Goal: Task Accomplishment & Management: Manage account settings

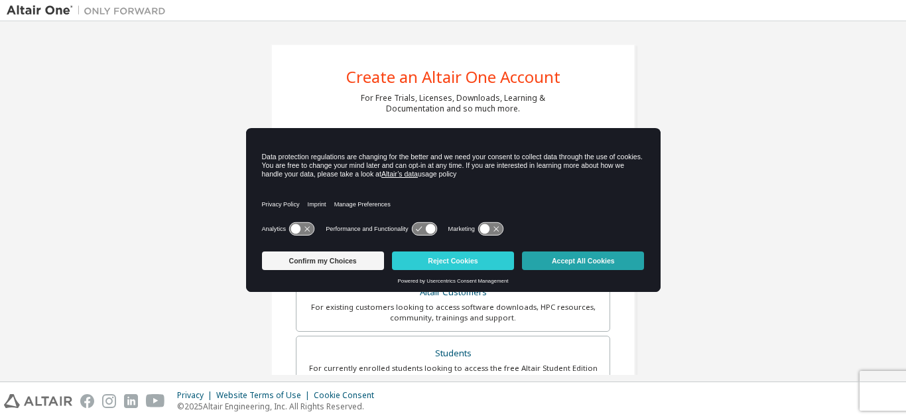
click at [549, 264] on button "Accept All Cookies" at bounding box center [583, 260] width 122 height 19
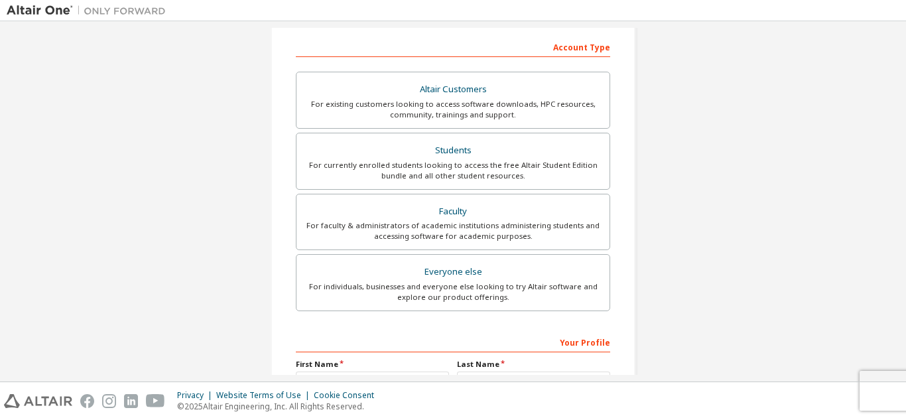
scroll to position [204, 0]
click at [447, 166] on div "For currently enrolled students looking to access the free Altair Student Editi…" at bounding box center [452, 169] width 297 height 21
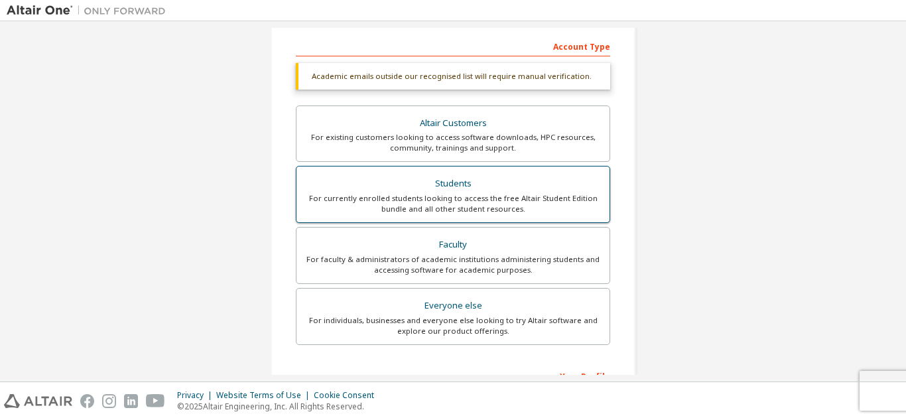
click at [478, 215] on label "Students For currently enrolled students looking to access the free Altair Stud…" at bounding box center [453, 194] width 314 height 57
click at [492, 186] on div "Students" at bounding box center [452, 183] width 297 height 19
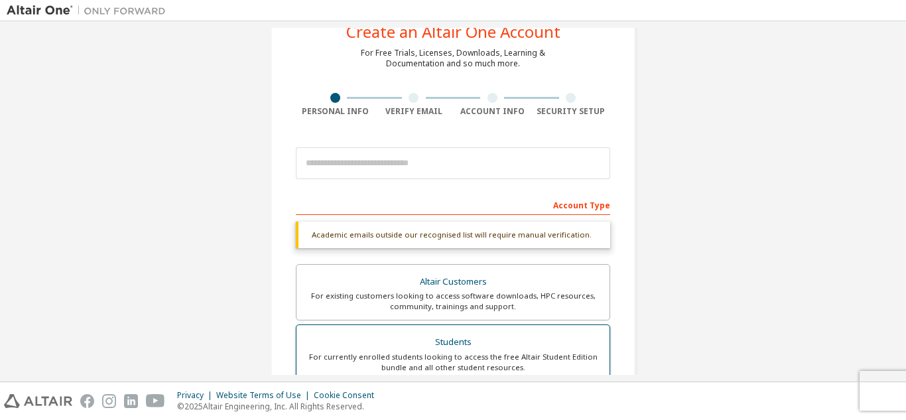
scroll to position [44, 0]
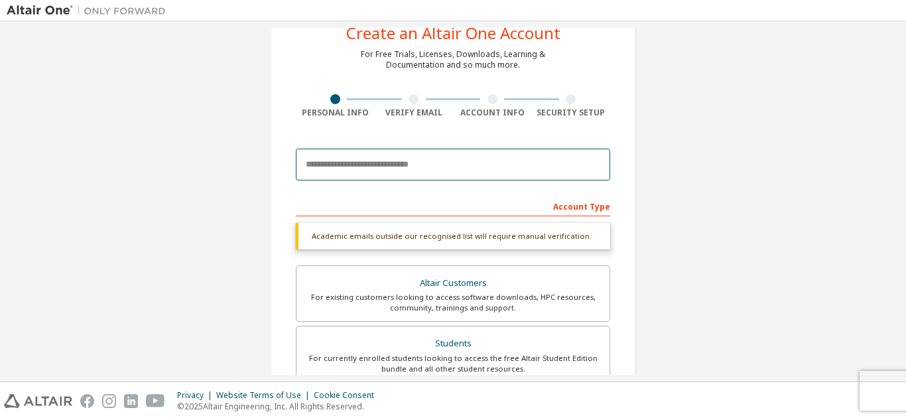
click at [472, 158] on input "email" at bounding box center [453, 165] width 314 height 32
type input "**********"
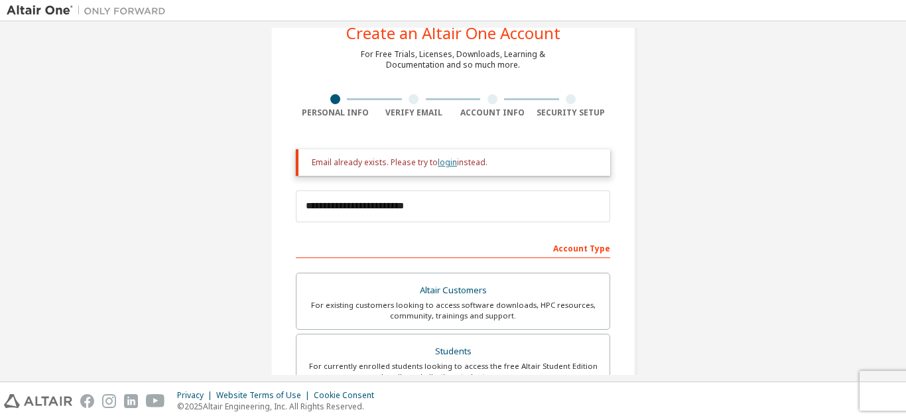
click at [444, 160] on link "login" at bounding box center [447, 162] width 19 height 11
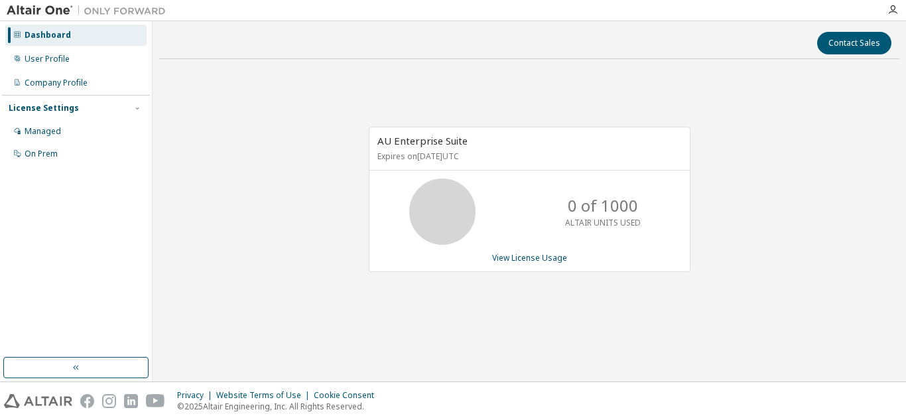
click at [753, 69] on div "Contact Sales AU Enterprise Suite Expires on May 29, 2026 UTC 0 of 1000 ALTAIR …" at bounding box center [529, 201] width 740 height 347
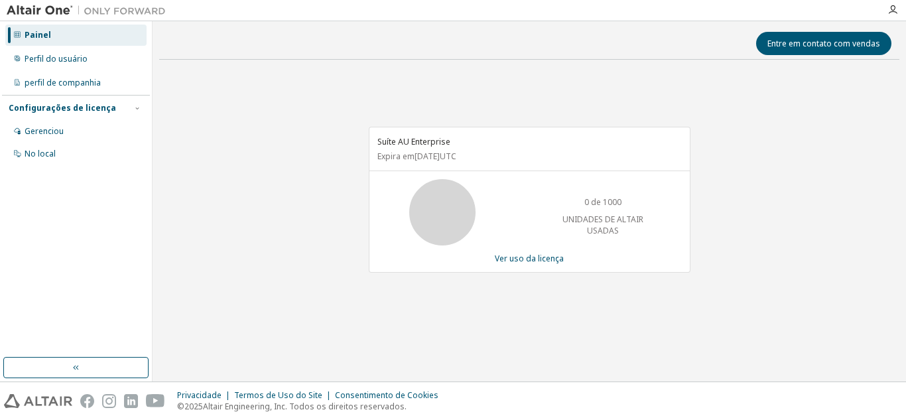
click at [527, 134] on div "Suíte AU Enterprise Expira em 29 de maio de 2026 UTC" at bounding box center [529, 148] width 320 height 43
click at [434, 143] on font "Suíte AU Enterprise" at bounding box center [413, 141] width 73 height 11
click at [551, 255] on font "Ver uso da licença" at bounding box center [529, 258] width 69 height 11
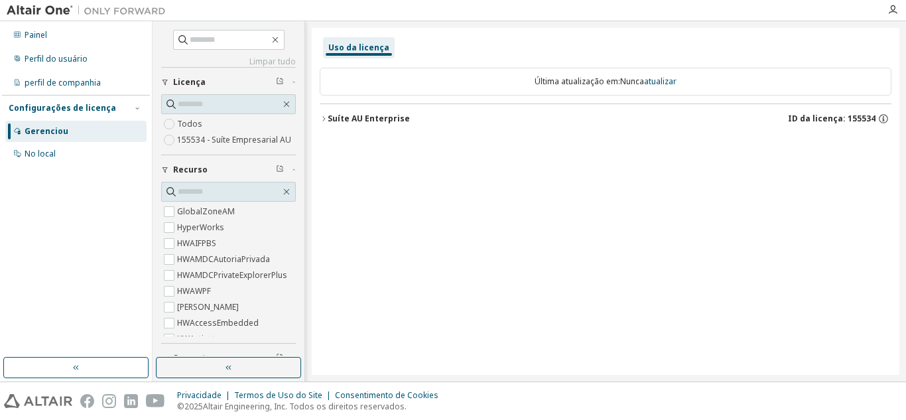
click at [380, 124] on div "Suíte AU Enterprise ID da licença: 155534" at bounding box center [610, 119] width 564 height 12
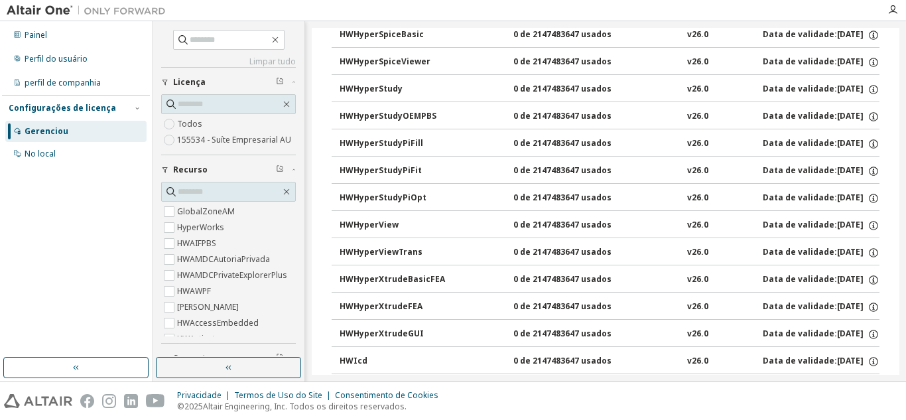
scroll to position [3449, 0]
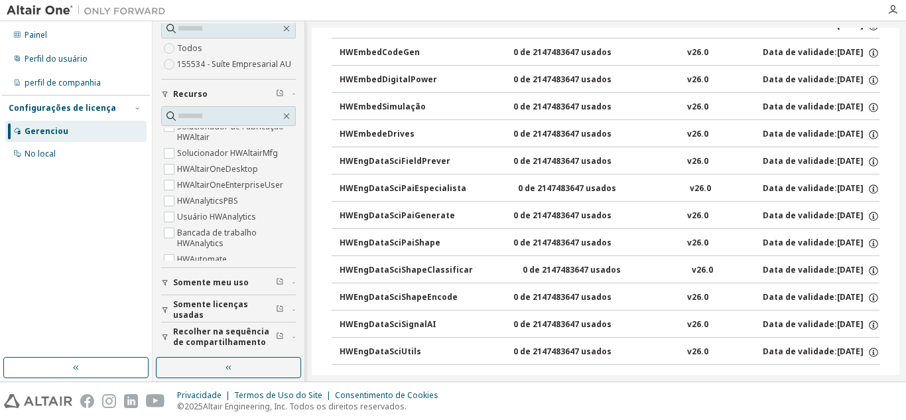
scroll to position [1924, 0]
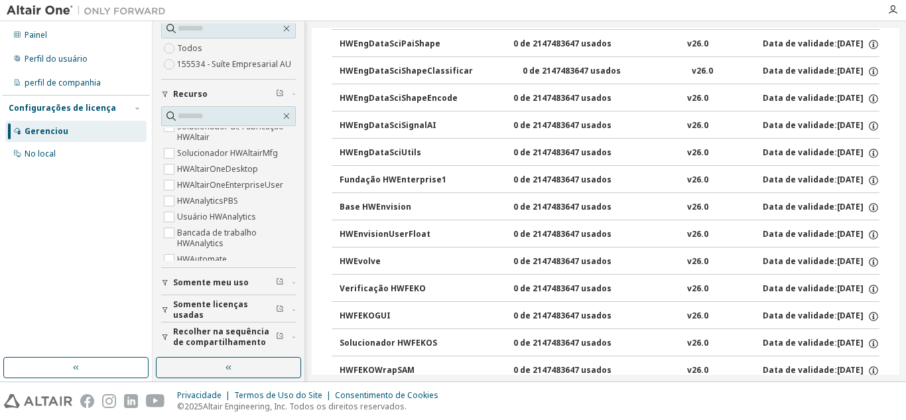
drag, startPoint x: 900, startPoint y: 106, endPoint x: 894, endPoint y: 273, distance: 166.6
click at [890, 282] on div "Limpar tudo Recolher na sequência de compartilhamento Somente licenças usadas S…" at bounding box center [530, 201] width 754 height 360
click at [868, 135] on button "HWEngDataSciSignalAI 0 de 2147483647 usados v26.0 Data de validade: 29/05/2026" at bounding box center [610, 125] width 540 height 29
click at [871, 129] on icon "button" at bounding box center [874, 126] width 12 height 12
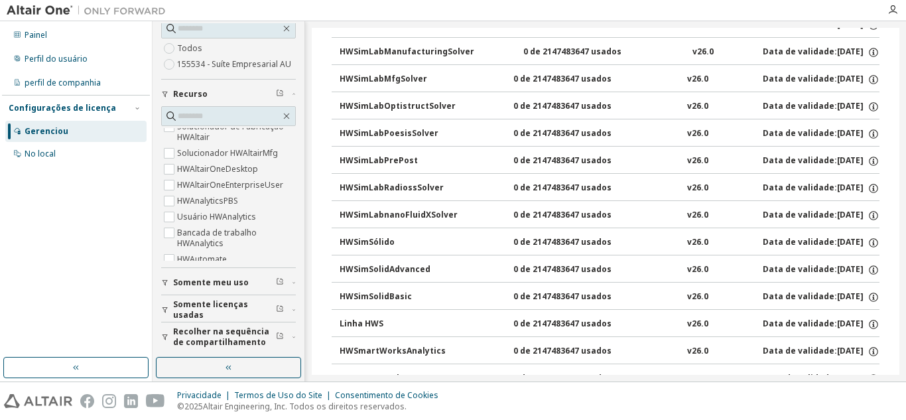
scroll to position [8483, 0]
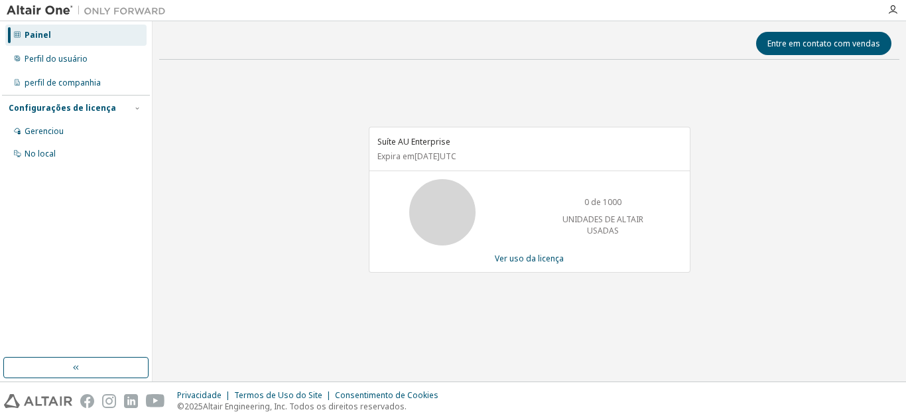
click at [401, 231] on div "0 de 1000 UNIDADES DE ALTAIR USADAS" at bounding box center [529, 212] width 320 height 66
click at [130, 365] on button "button" at bounding box center [75, 367] width 145 height 21
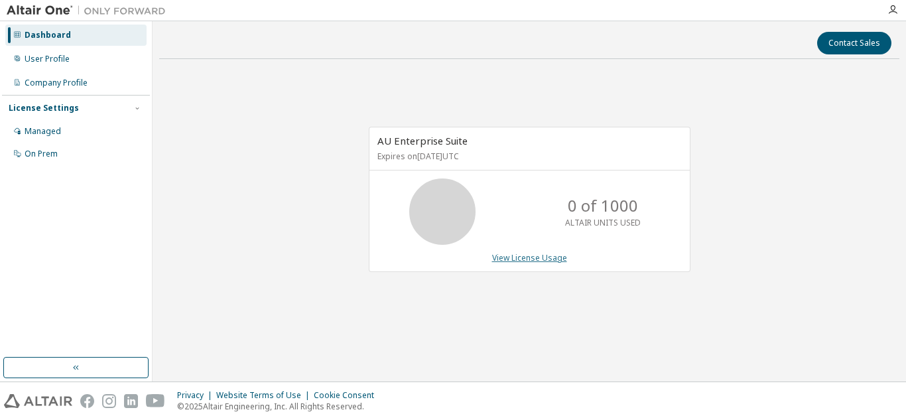
click at [519, 260] on link "View License Usage" at bounding box center [529, 257] width 75 height 11
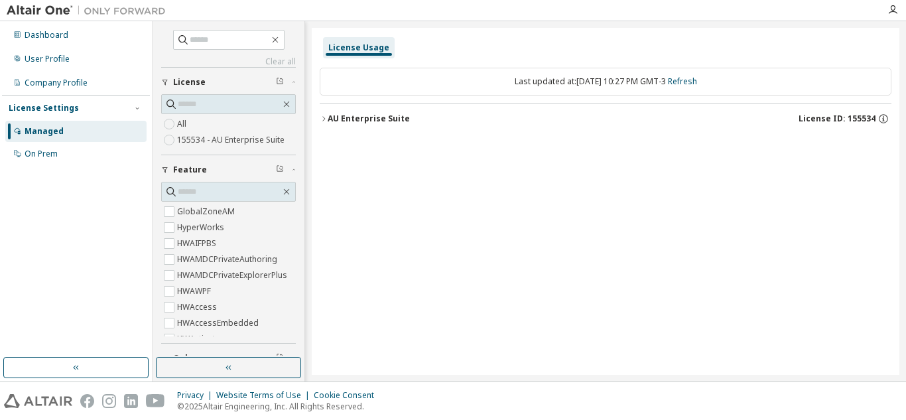
click at [860, 119] on span "License ID: 155534" at bounding box center [837, 118] width 77 height 11
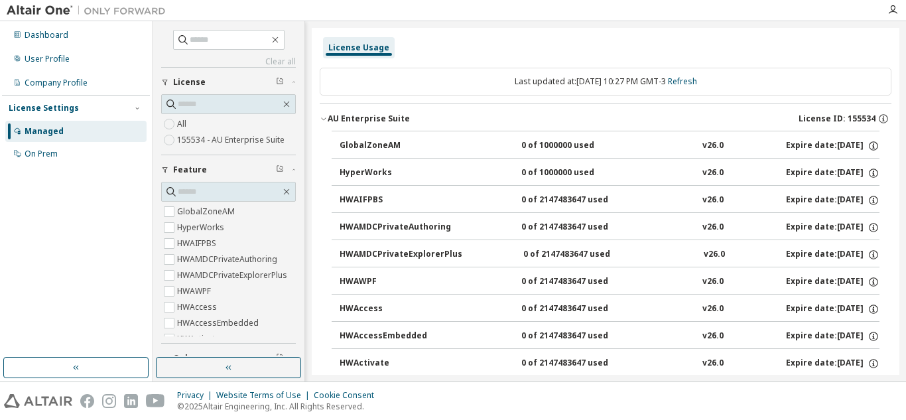
click at [858, 119] on span "License ID: 155534" at bounding box center [837, 118] width 77 height 11
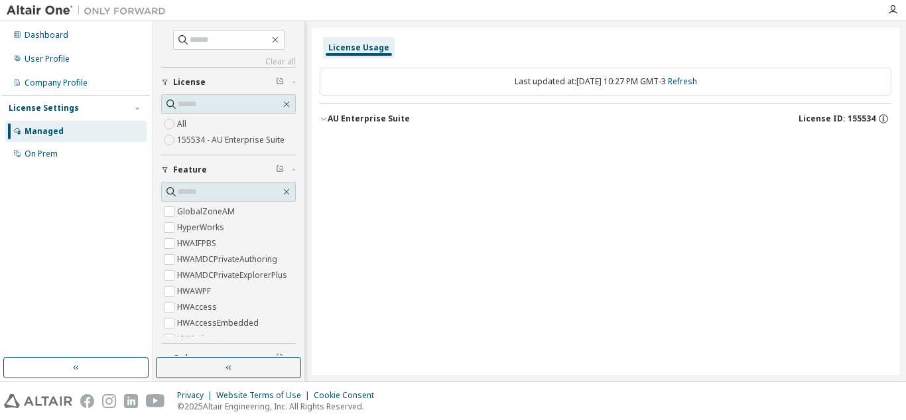
click at [858, 119] on span "License ID: 155534" at bounding box center [837, 118] width 77 height 11
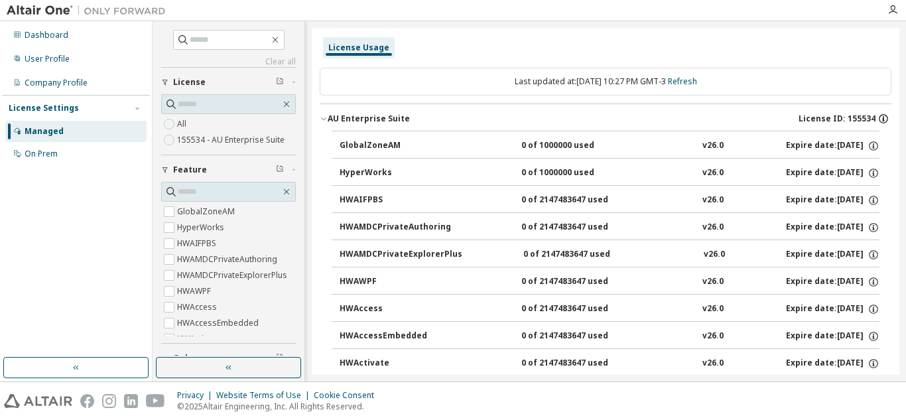
drag, startPoint x: 852, startPoint y: 119, endPoint x: 872, endPoint y: 116, distance: 20.8
click at [872, 116] on div "License ID: 155534" at bounding box center [845, 119] width 93 height 12
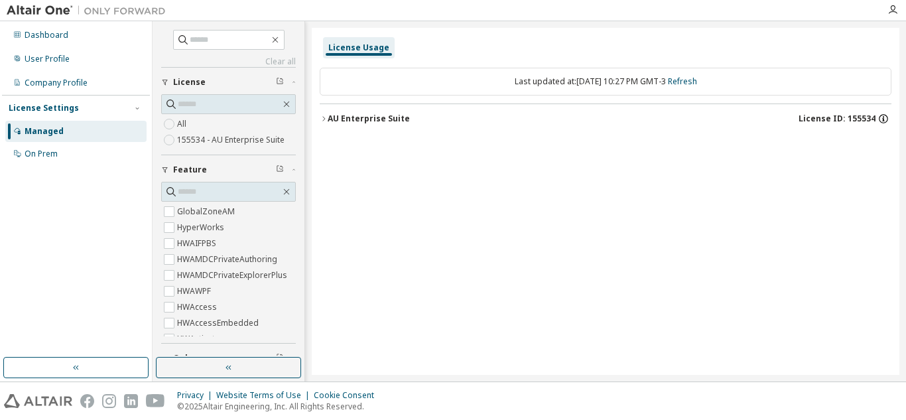
click at [873, 119] on span "License ID: 155534" at bounding box center [837, 118] width 77 height 11
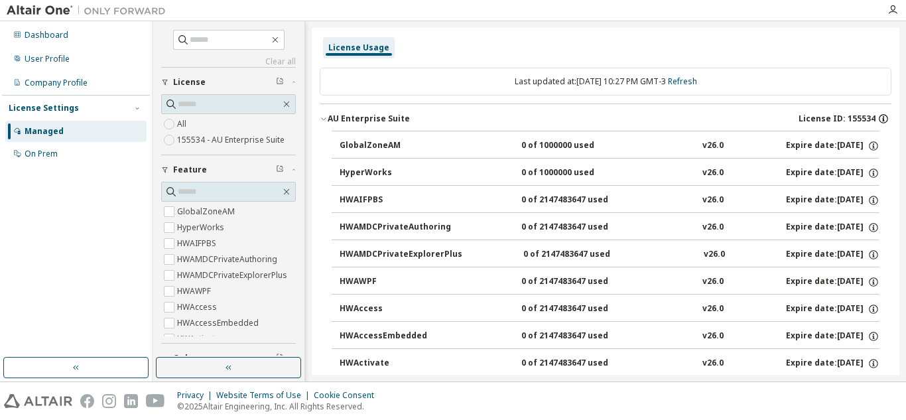
click at [878, 119] on icon "button" at bounding box center [884, 119] width 12 height 12
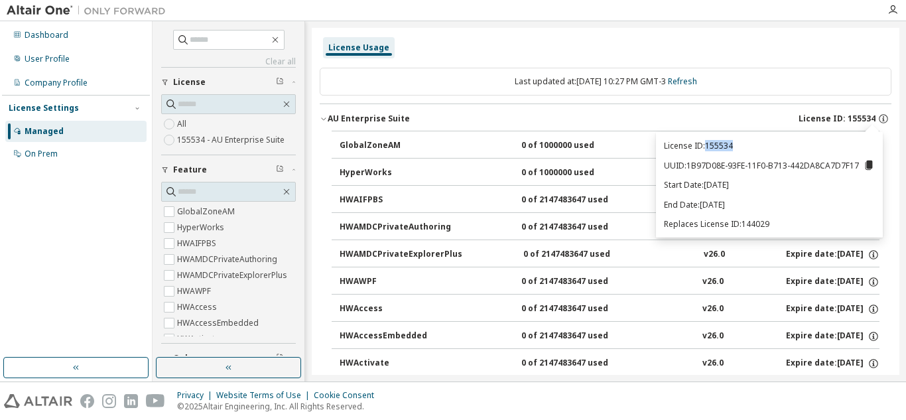
drag, startPoint x: 746, startPoint y: 145, endPoint x: 707, endPoint y: 148, distance: 38.6
click at [707, 148] on p "License ID: 155534" at bounding box center [769, 145] width 211 height 11
copy p "155534"
click at [655, 182] on button "HyperWorks 0 of 1000000 used v26.0 Expire date: 2026-05-29" at bounding box center [610, 173] width 540 height 29
